Goal: Submit feedback/report problem: Submit feedback/report problem

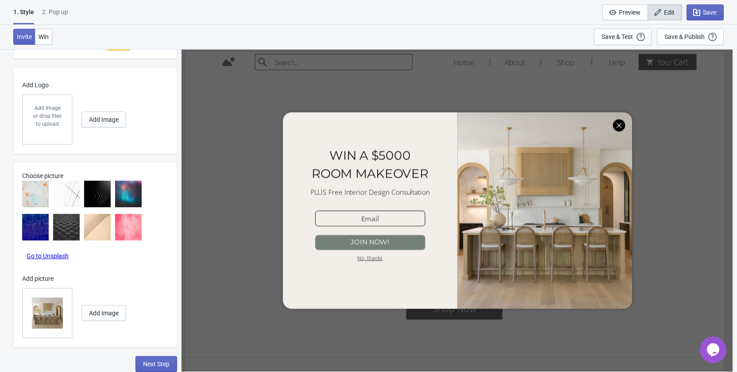
radio input "true"
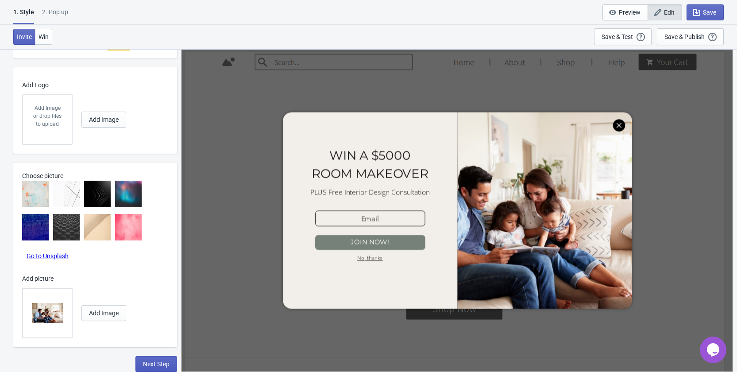
click at [145, 362] on span "Next Step" at bounding box center [156, 363] width 27 height 7
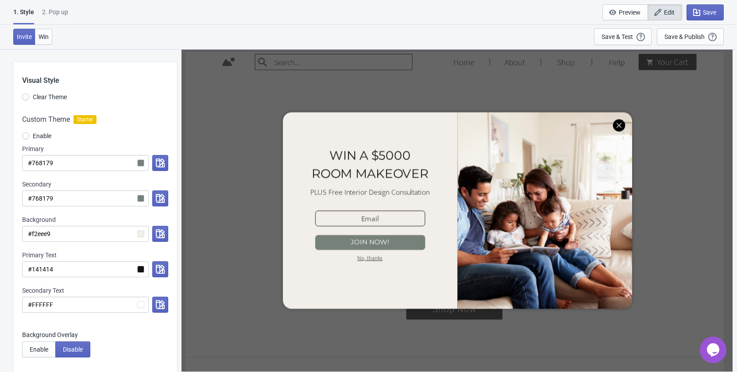
select select "homepageOnly"
select select "once"
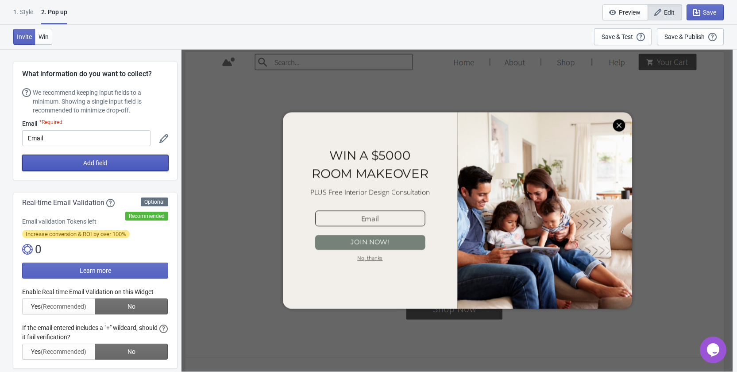
click at [78, 163] on button "Add field" at bounding box center [95, 163] width 146 height 16
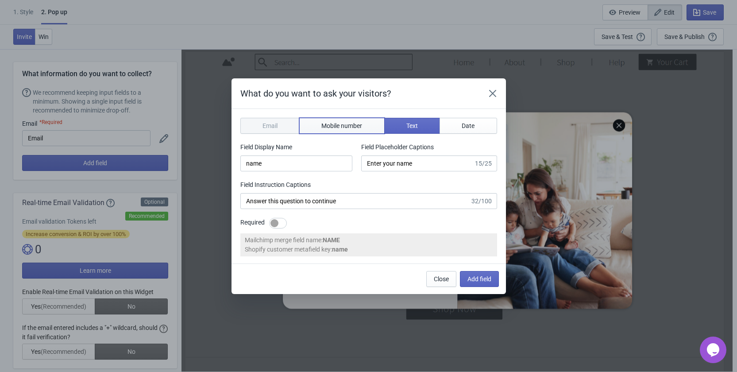
click at [331, 128] on span "Mobile number" at bounding box center [341, 125] width 41 height 7
type input "phone"
type input "Enter your mobile number"
type input "Next, enter your mobile number to continue"
select select "ca"
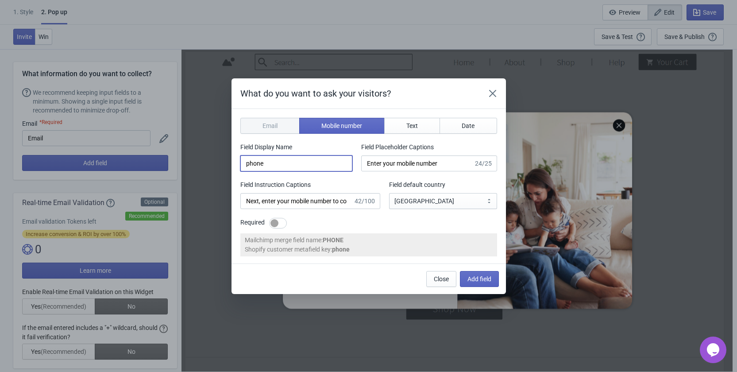
click at [302, 161] on input "phone" at bounding box center [296, 163] width 112 height 16
click at [308, 204] on input "Next, enter your mobile number to continue" at bounding box center [296, 201] width 113 height 16
click at [281, 223] on div at bounding box center [278, 223] width 18 height 11
checkbox input "true"
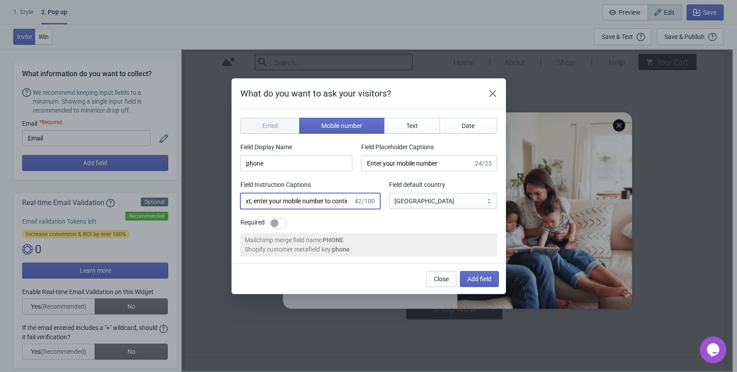
scroll to position [0, 0]
click at [485, 278] on span "Add field" at bounding box center [479, 278] width 24 height 7
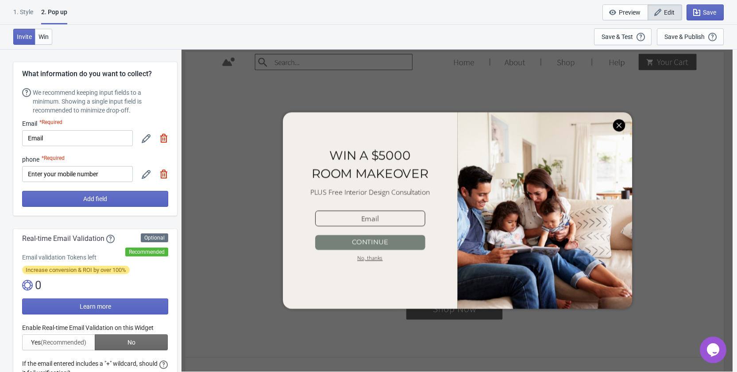
click at [144, 173] on icon at bounding box center [146, 174] width 9 height 9
select select "ca"
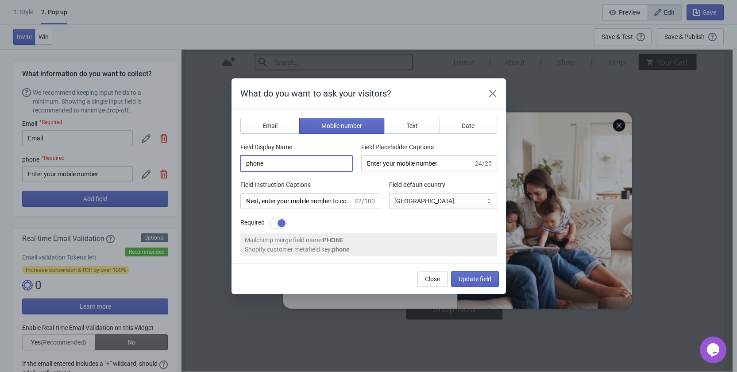
drag, startPoint x: 249, startPoint y: 165, endPoint x: 241, endPoint y: 166, distance: 7.6
click at [241, 166] on input "phone" at bounding box center [296, 163] width 112 height 16
type input "Phone Number"
click at [465, 281] on span "Update field" at bounding box center [474, 278] width 33 height 7
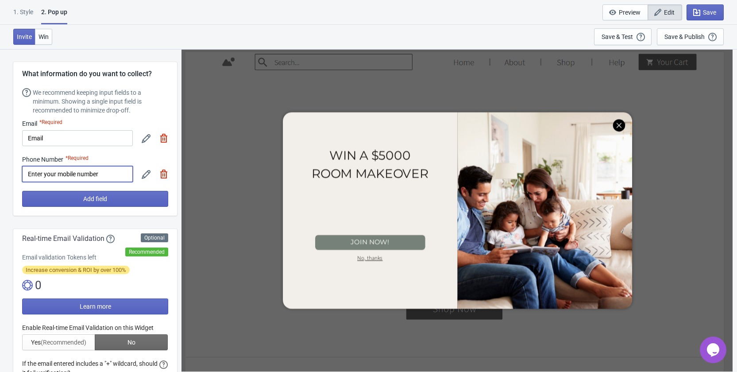
click at [103, 174] on input "Enter your mobile number" at bounding box center [77, 174] width 111 height 16
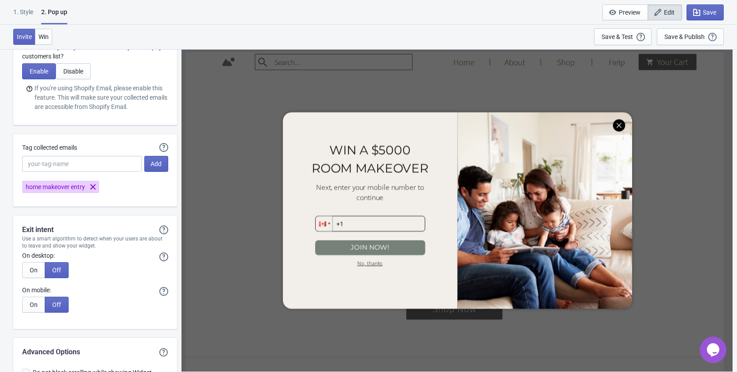
scroll to position [1604, 0]
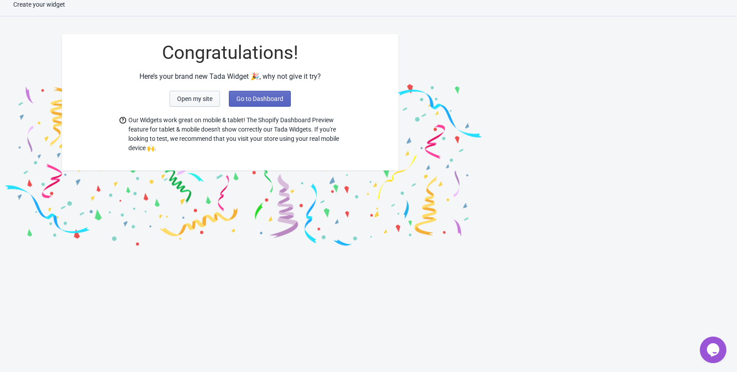
click at [197, 103] on button "Open my site" at bounding box center [194, 99] width 50 height 16
click at [200, 99] on span "Open my site" at bounding box center [194, 98] width 35 height 7
click at [242, 97] on span "Go to Dashboard" at bounding box center [259, 98] width 47 height 7
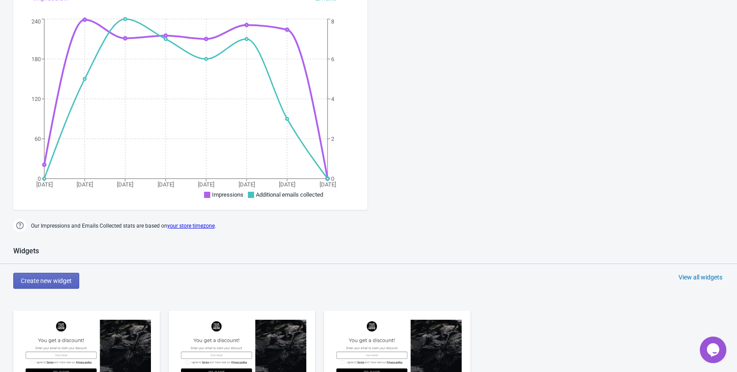
scroll to position [319, 0]
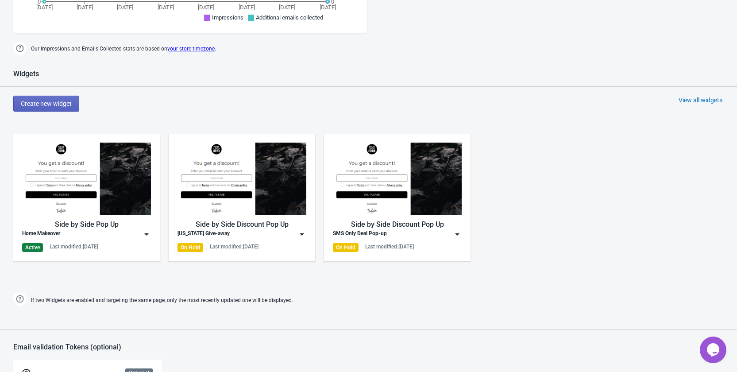
click at [302, 235] on img at bounding box center [301, 234] width 9 height 9
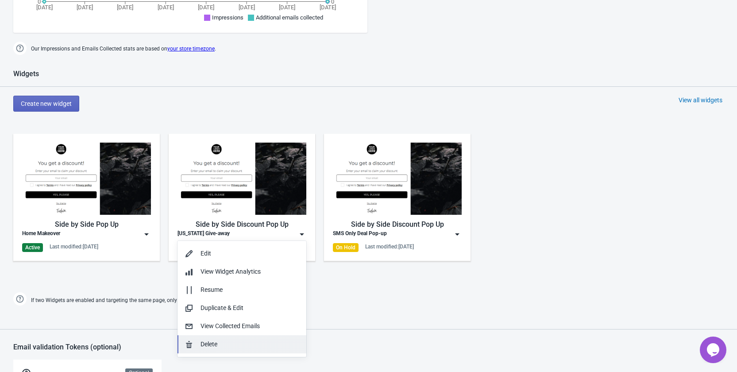
click at [222, 344] on div "Delete" at bounding box center [249, 343] width 99 height 9
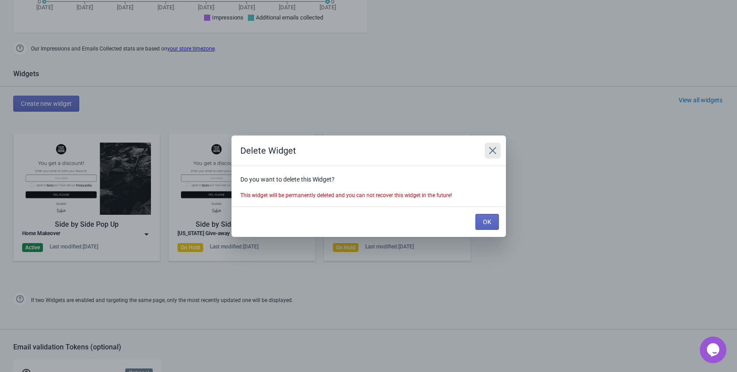
click at [493, 147] on icon "Close" at bounding box center [492, 150] width 9 height 9
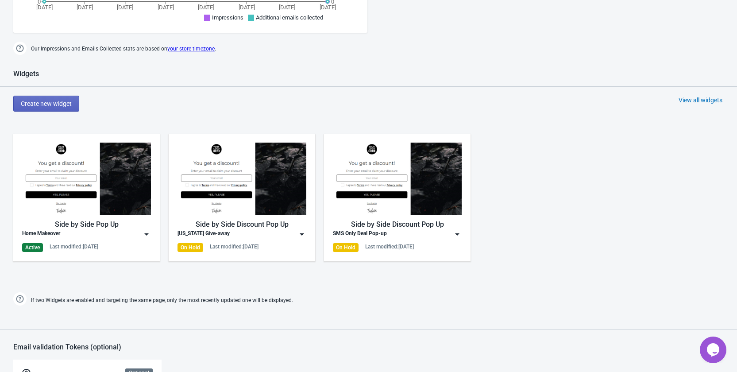
click at [295, 235] on div "[US_STATE] Give-away" at bounding box center [241, 234] width 129 height 9
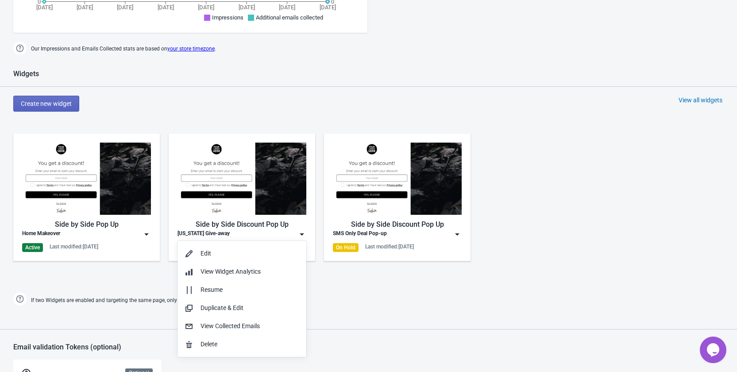
scroll to position [363, 0]
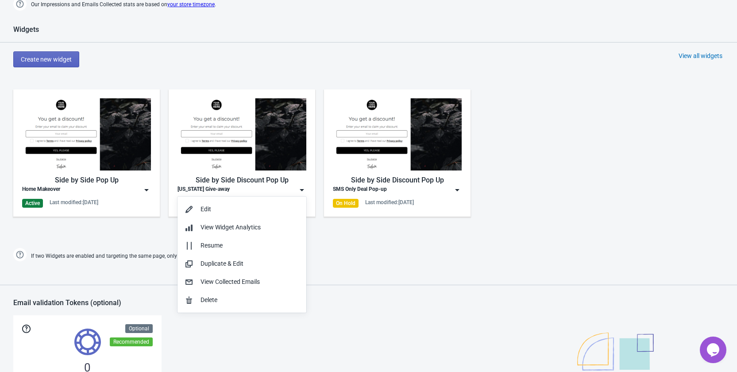
click at [351, 256] on div "If two Widgets are enabled and targeting the same page, only the most recently …" at bounding box center [368, 256] width 719 height 15
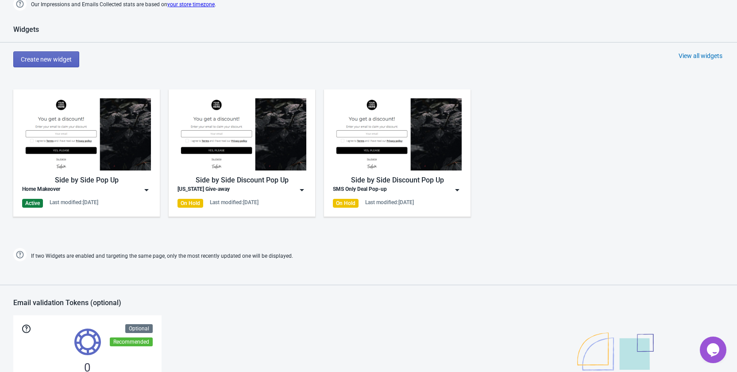
click at [248, 197] on div "Side by Side Discount Pop Up [US_STATE] Give-away On Hold Last modified: [DATE]" at bounding box center [241, 152] width 129 height 109
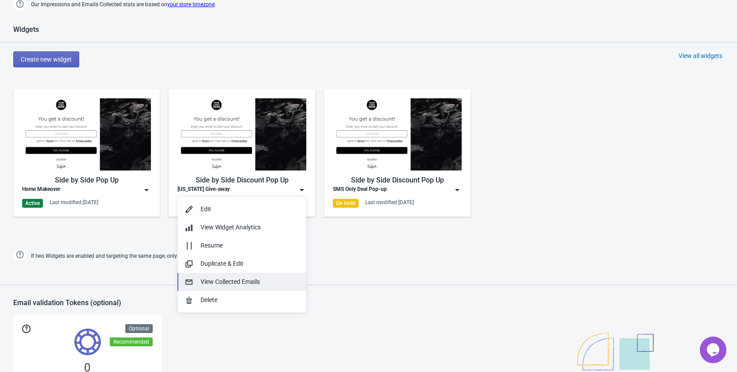
click at [224, 286] on div "View Collected Emails" at bounding box center [249, 281] width 99 height 9
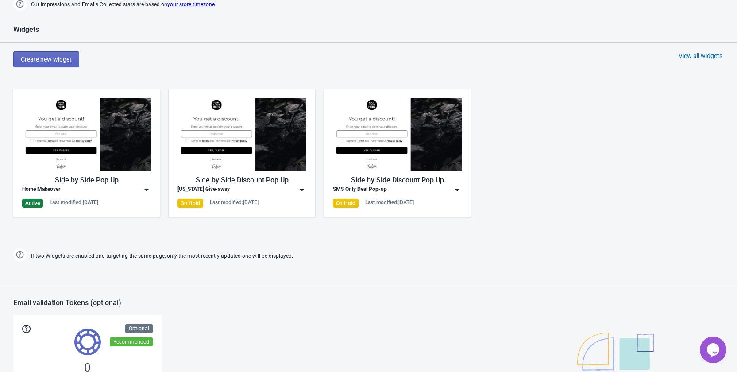
click at [710, 351] on icon "$i18n('chat', 'chat_widget')" at bounding box center [713, 349] width 12 height 13
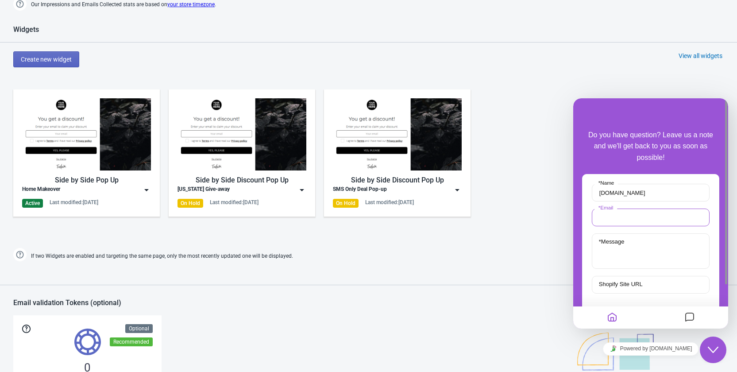
click at [629, 214] on input "* Email" at bounding box center [651, 217] width 118 height 18
click at [630, 253] on textarea "* Message" at bounding box center [651, 259] width 118 height 35
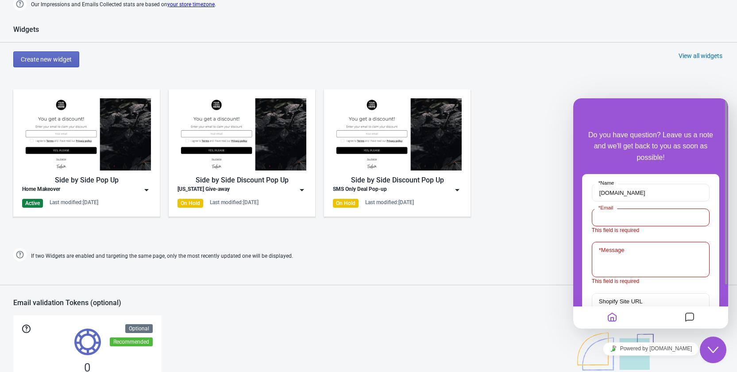
click at [632, 217] on input "* Email" at bounding box center [651, 217] width 118 height 18
type input "[PERSON_NAME][EMAIL_ADDRESS][DOMAIN_NAME]"
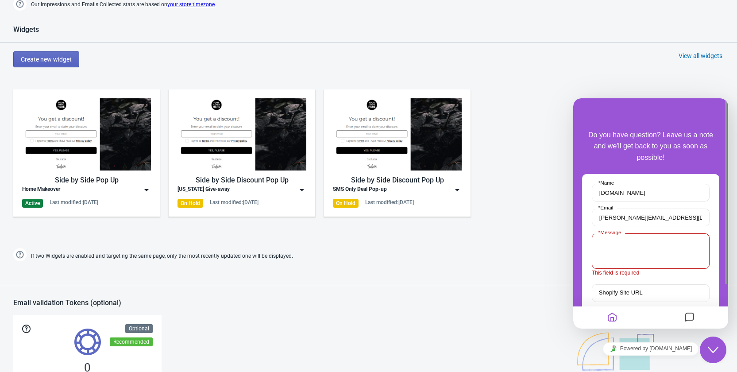
click at [632, 255] on textarea "* Message" at bounding box center [651, 250] width 118 height 35
type textarea "My new Widget is not showing"
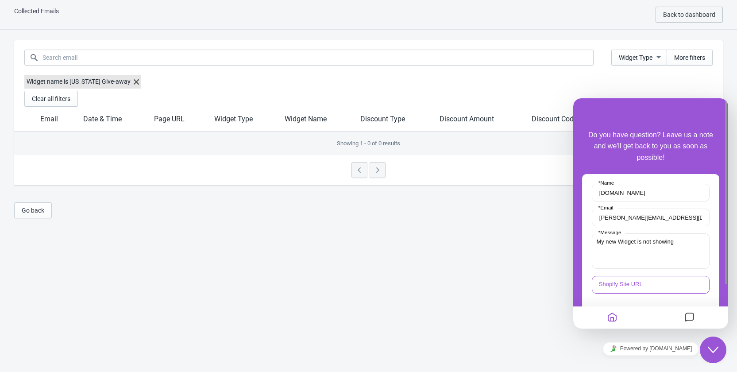
scroll to position [9, 0]
paste input "[URL][DOMAIN_NAME]"
type input "[URL][DOMAIN_NAME]"
click at [688, 239] on textarea "My new Widget is not showing" at bounding box center [651, 250] width 118 height 35
drag, startPoint x: 643, startPoint y: 250, endPoint x: 589, endPoint y: 254, distance: 54.5
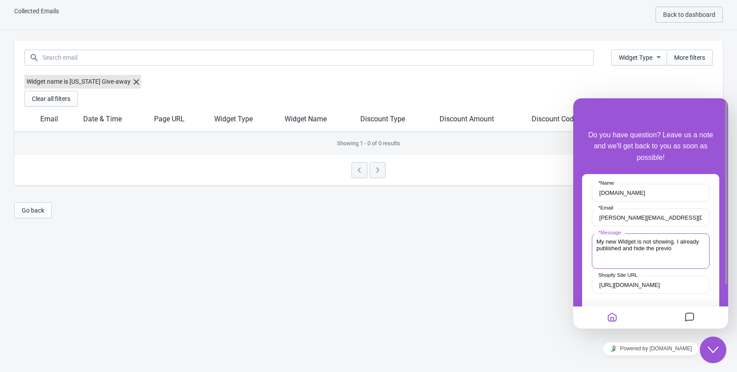
click at [589, 254] on div "[DOMAIN_NAME] * Name [PERSON_NAME][EMAIL_ADDRESS][DOMAIN_NAME] * Email My new W…" at bounding box center [650, 256] width 137 height 165
click at [640, 247] on textarea "My new Widget is not showing. I already the previo" at bounding box center [651, 250] width 118 height 35
click at [702, 241] on textarea "My new Widget is not showing. I already the previo" at bounding box center [651, 250] width 118 height 35
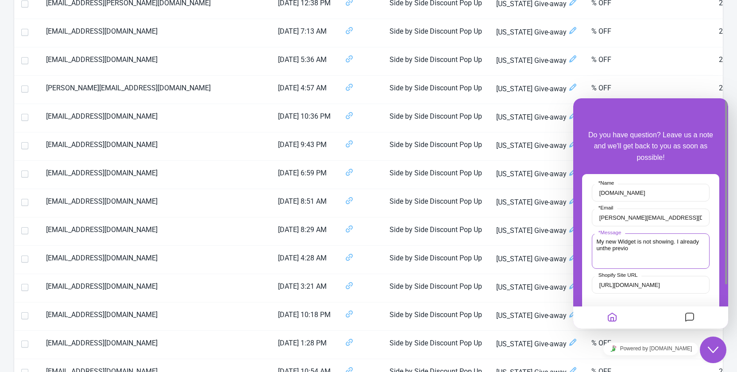
scroll to position [53, 0]
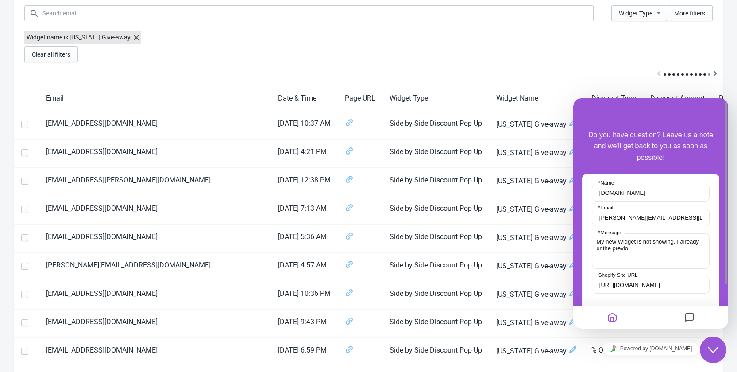
click at [134, 37] on icon at bounding box center [136, 37] width 5 height 5
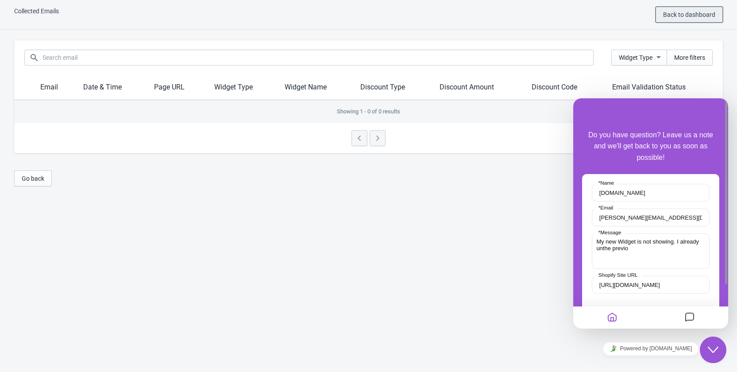
click at [705, 10] on button "Back to dashboard" at bounding box center [688, 15] width 67 height 16
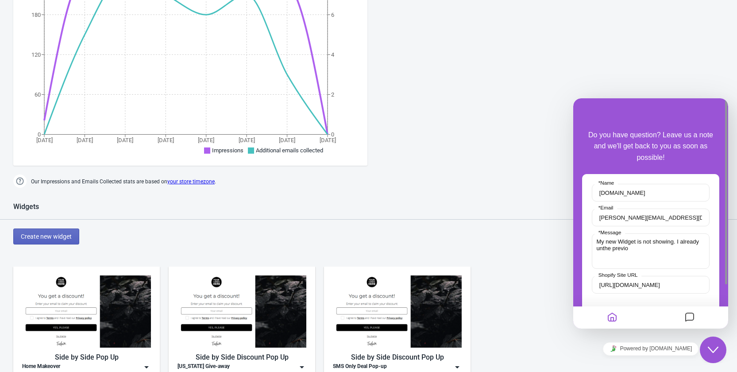
scroll to position [319, 0]
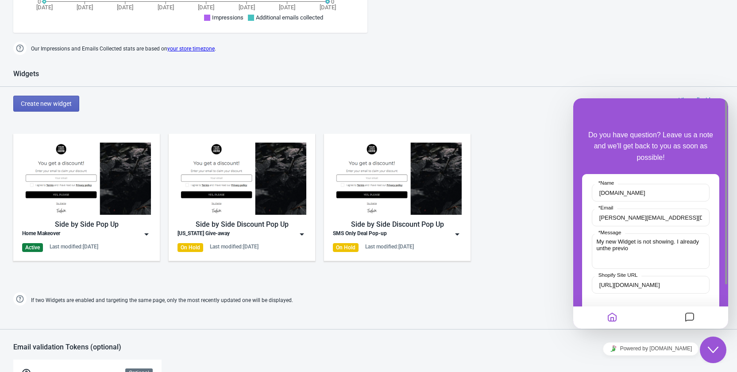
click at [274, 235] on div "[US_STATE] Give-away" at bounding box center [241, 234] width 129 height 9
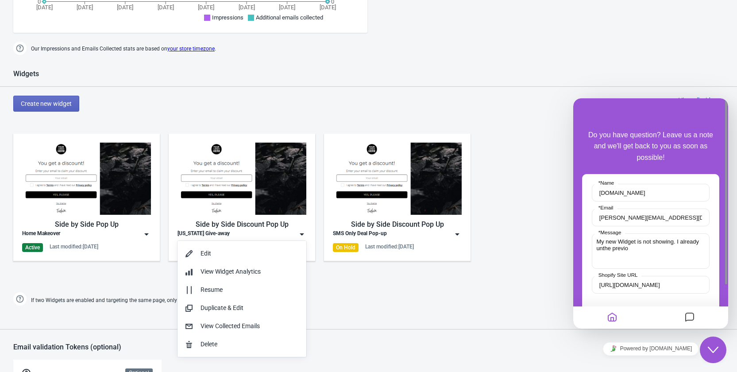
click at [672, 254] on textarea "My new Widget is not showing. I already unthe previo" at bounding box center [651, 250] width 118 height 35
drag, startPoint x: 647, startPoint y: 246, endPoint x: 588, endPoint y: 250, distance: 59.0
click at [588, 250] on div "[DOMAIN_NAME] * Name [PERSON_NAME][EMAIL_ADDRESS][DOMAIN_NAME] * Email My new W…" at bounding box center [650, 256] width 137 height 165
click at [108, 236] on div "Home Makeover" at bounding box center [86, 234] width 129 height 9
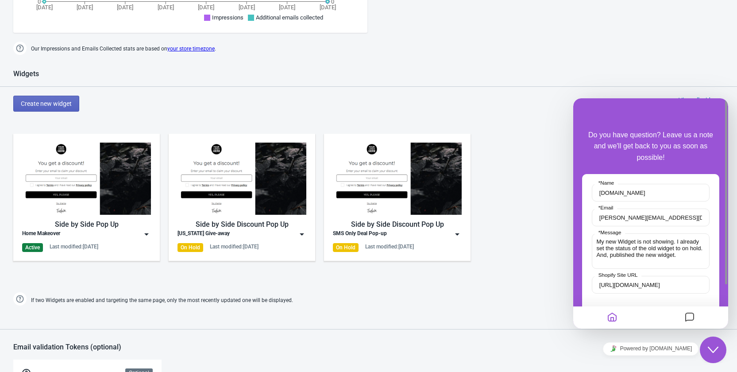
click at [94, 235] on div "Home Makeover" at bounding box center [86, 234] width 129 height 9
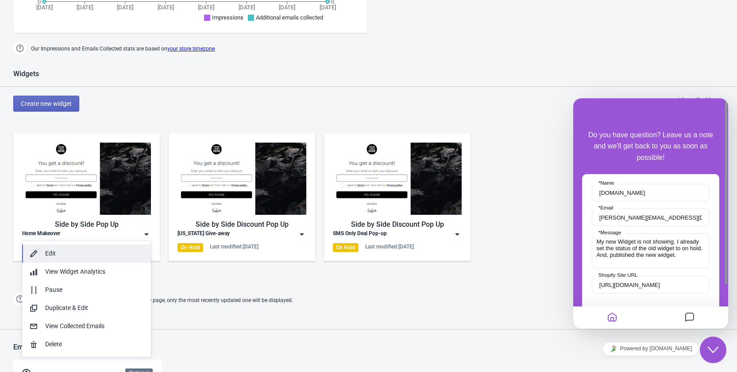
click at [73, 256] on div "Edit" at bounding box center [94, 253] width 99 height 9
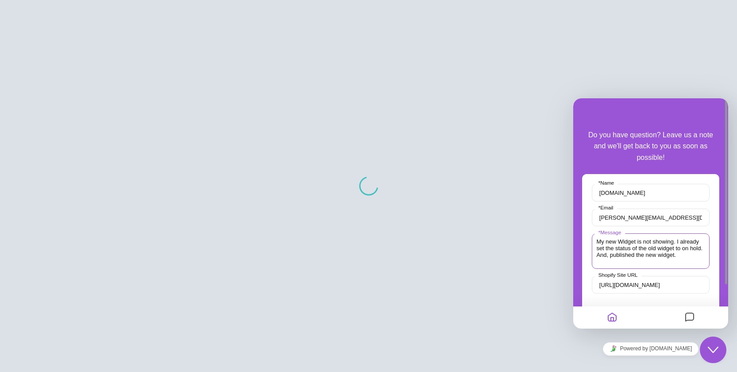
click at [698, 257] on textarea "My new Widget is not showing. I already set the status of the old widget to on …" at bounding box center [651, 250] width 118 height 35
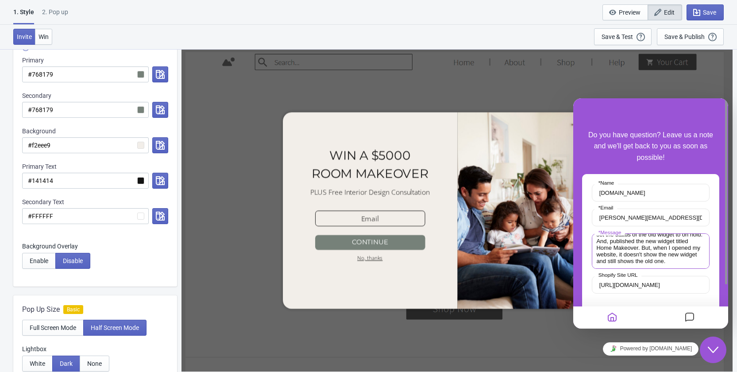
scroll to position [55, 0]
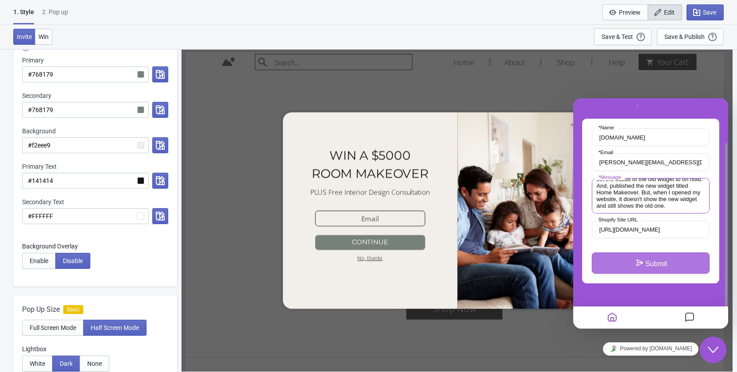
type textarea "My new Widget is not showing. I already set the status of the old widget to on …"
click at [680, 264] on button "Submit" at bounding box center [651, 262] width 118 height 21
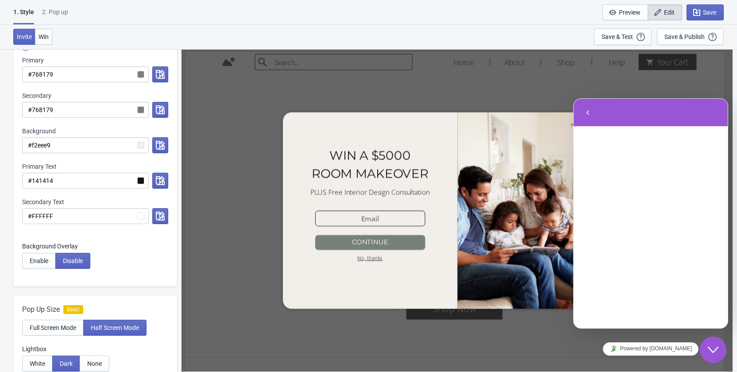
scroll to position [0, 0]
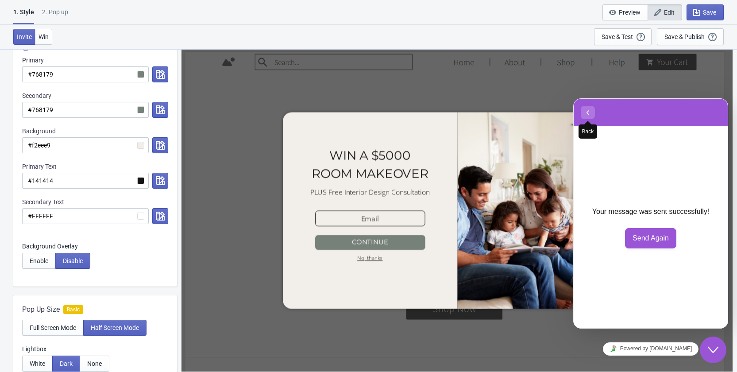
click at [585, 112] on icon "button" at bounding box center [588, 112] width 8 height 11
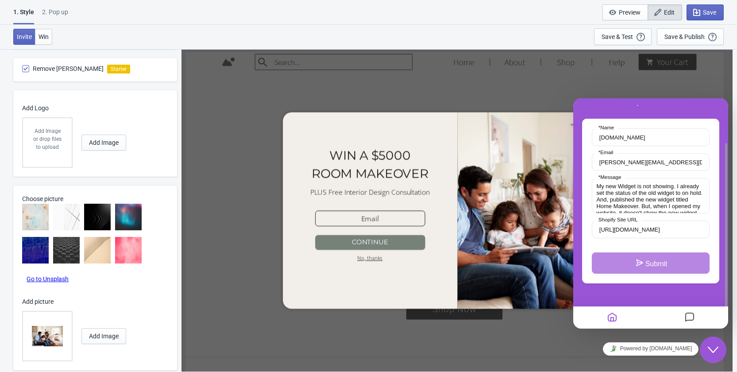
scroll to position [554, 0]
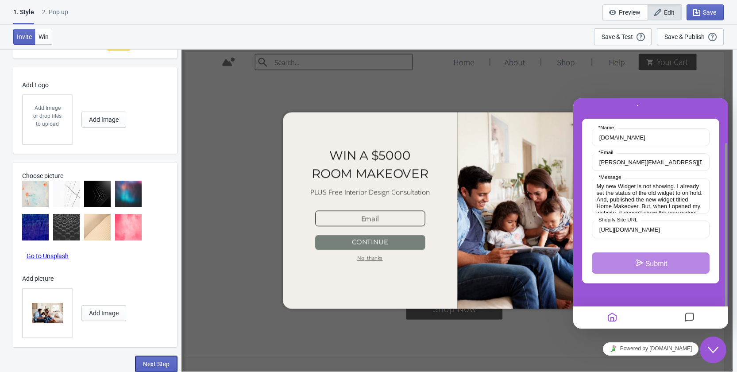
drag, startPoint x: 144, startPoint y: 362, endPoint x: 142, endPoint y: 347, distance: 15.2
click at [144, 362] on span "Next Step" at bounding box center [156, 363] width 27 height 7
select select "homepageOnly"
select select "once"
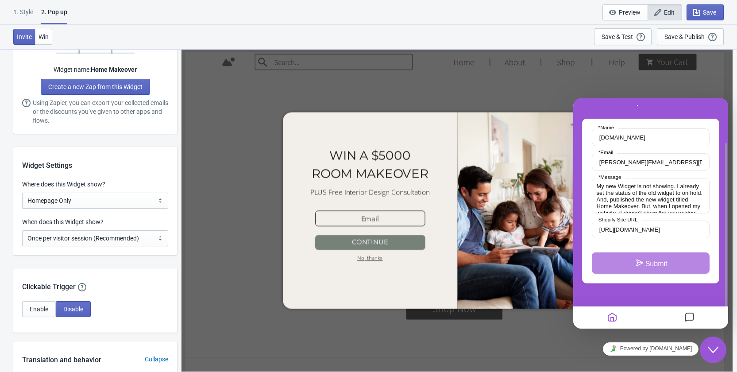
scroll to position [0, 0]
